Goal: Task Accomplishment & Management: Use online tool/utility

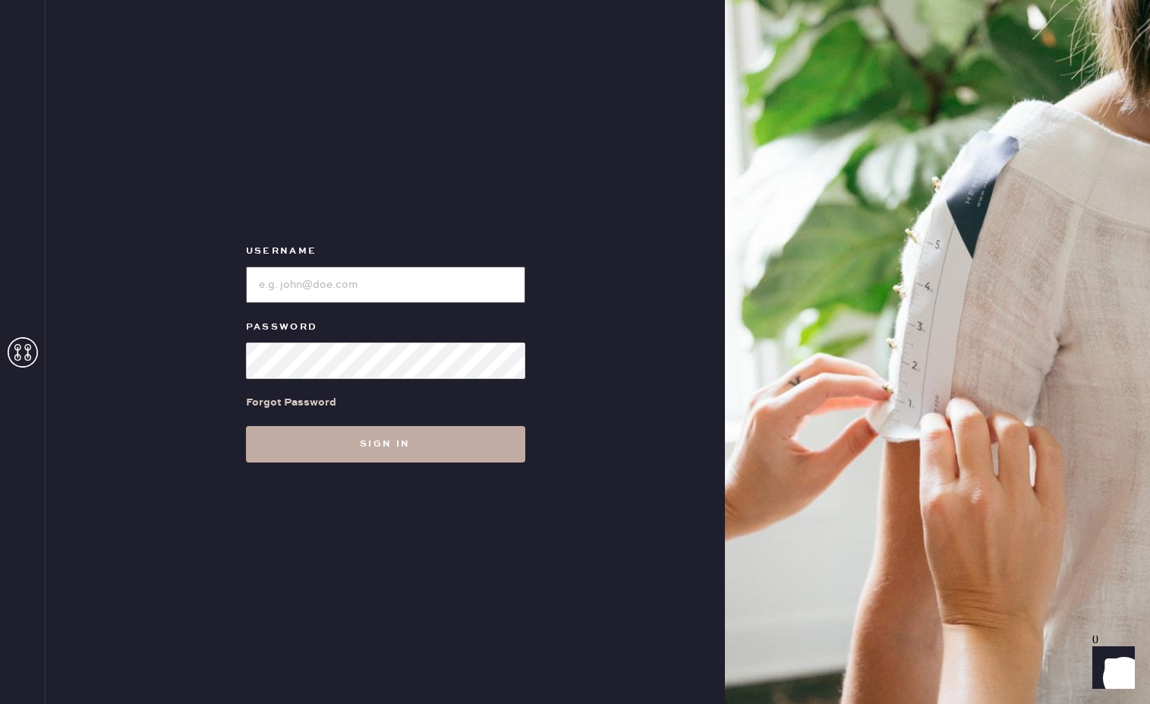
type input "reformationmelrose"
click at [403, 458] on button "Sign in" at bounding box center [385, 444] width 279 height 36
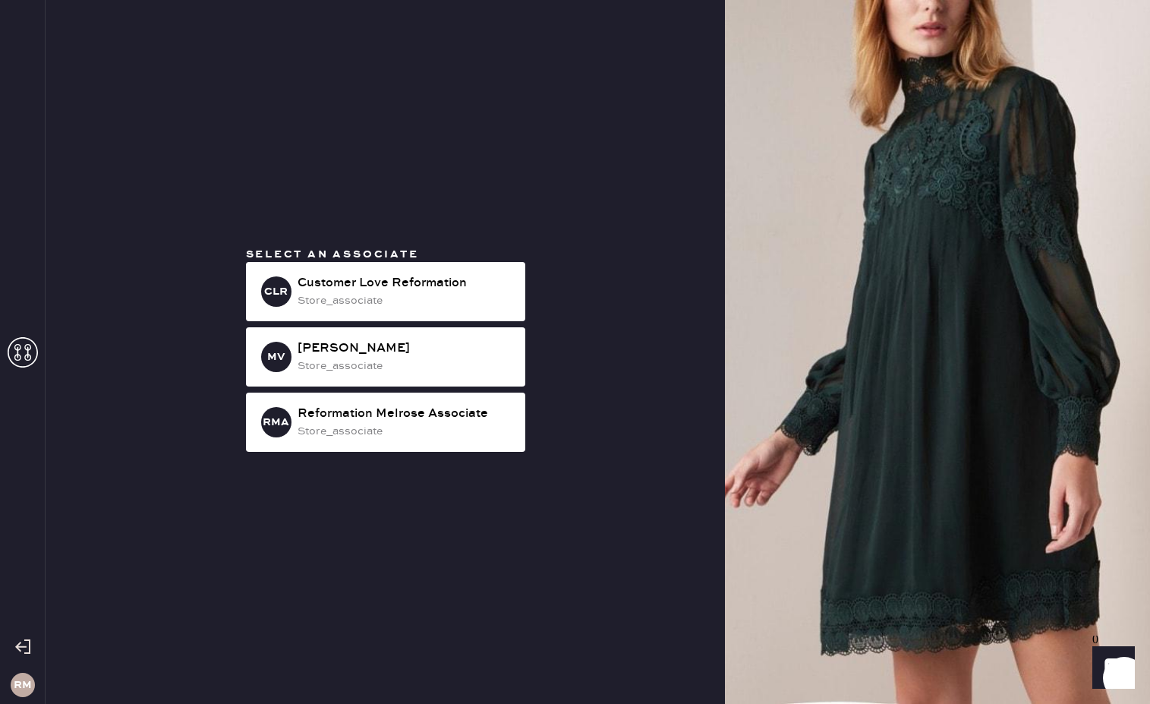
click at [403, 458] on div "Select an associate CLR Customer Love Reformation store_associate MV [PERSON_NA…" at bounding box center [385, 352] width 679 height 704
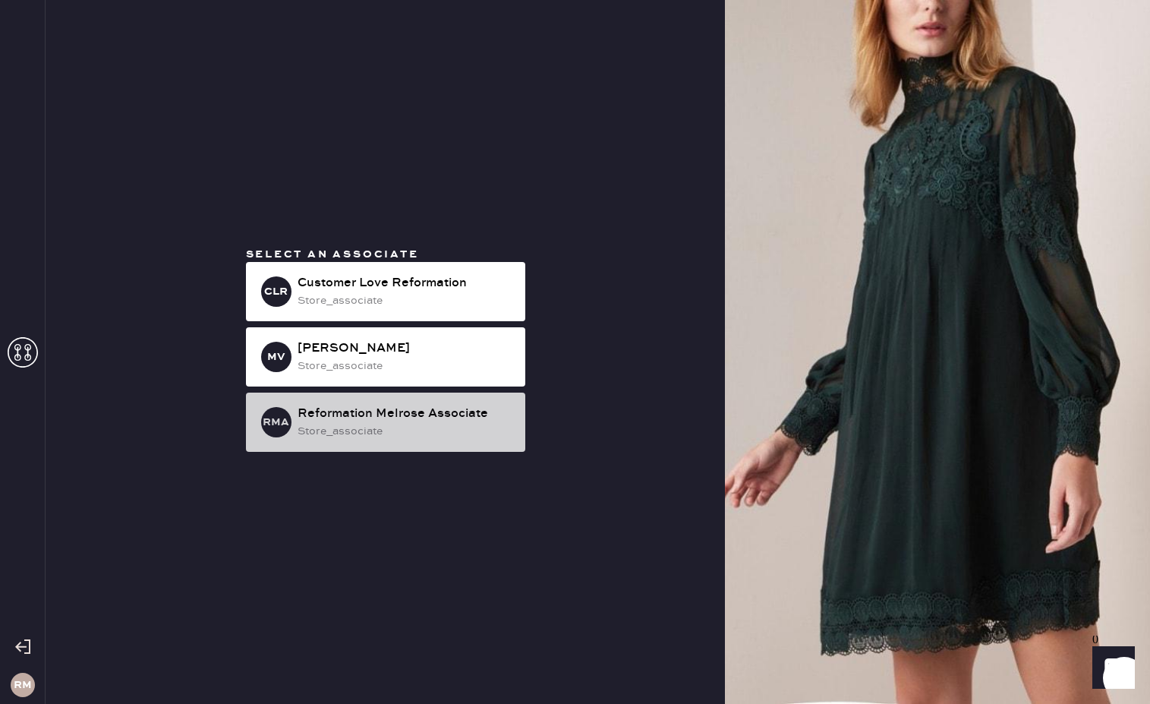
click at [392, 446] on div "RMA Reformation Melrose Associate store_associate" at bounding box center [385, 421] width 279 height 59
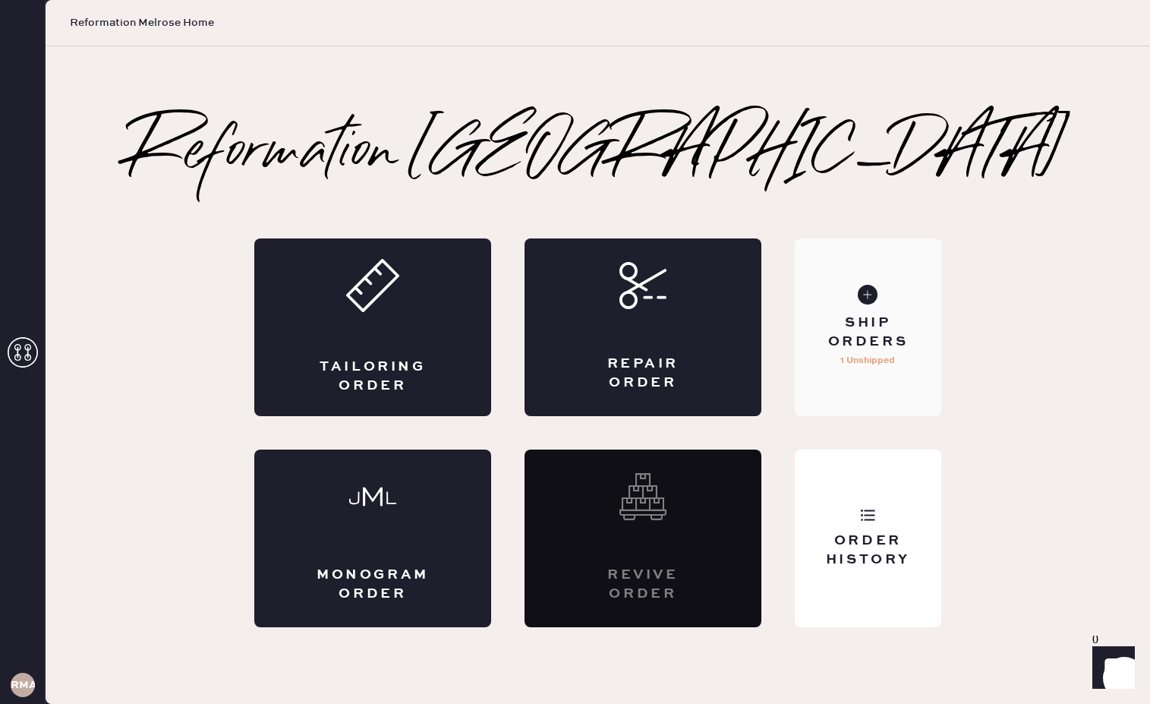
click at [864, 398] on div "Ship Orders 1 Unshipped" at bounding box center [868, 327] width 146 height 178
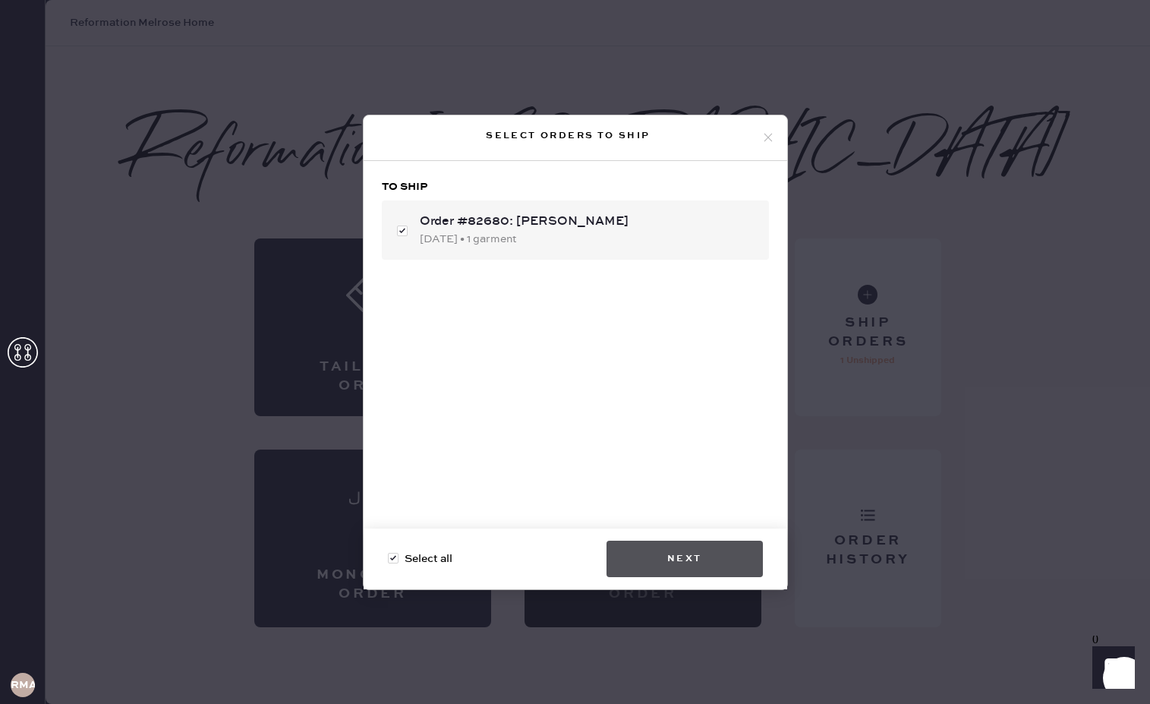
click at [691, 560] on button "Next" at bounding box center [684, 558] width 156 height 36
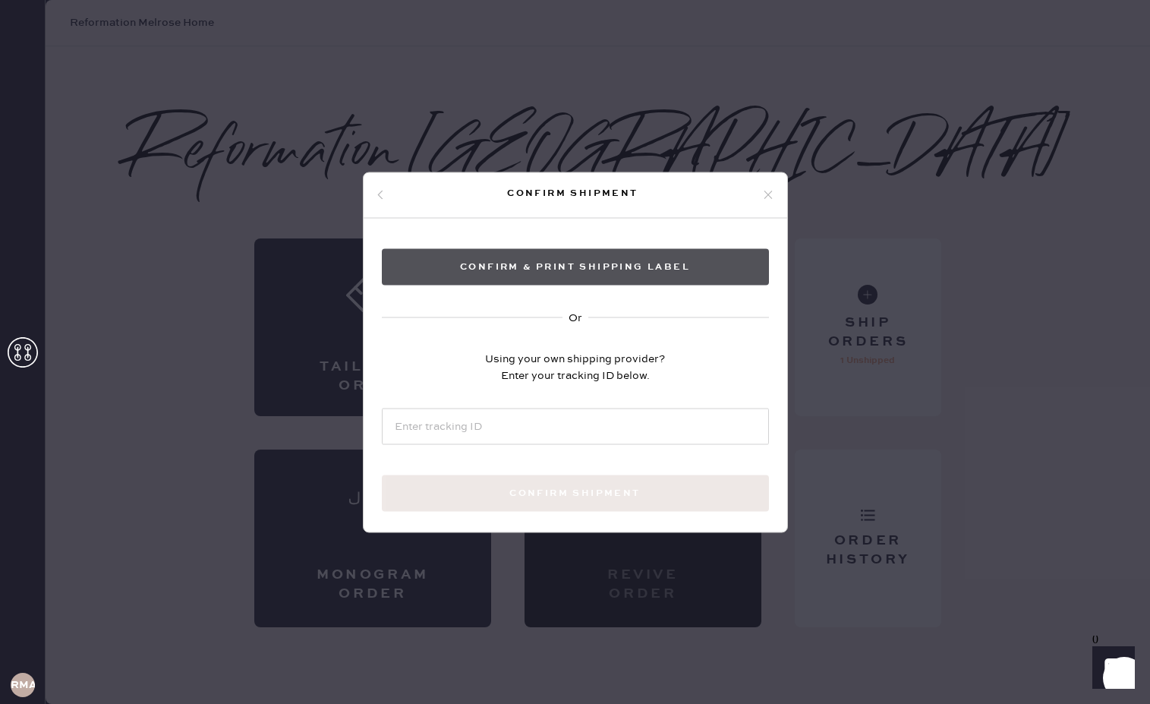
click at [466, 272] on button "Confirm & Print shipping label" at bounding box center [575, 266] width 387 height 36
